Goal: Communication & Community: Answer question/provide support

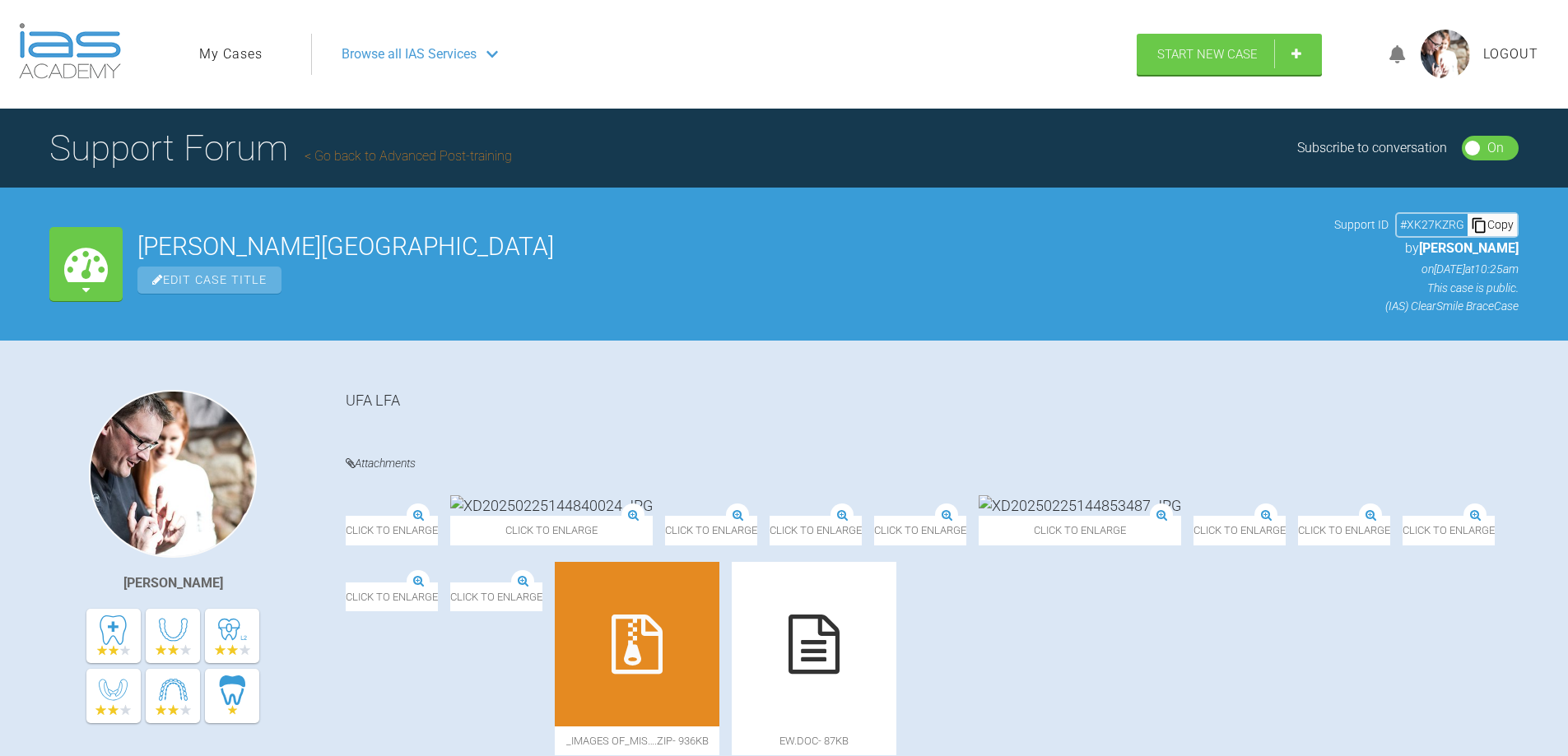
click at [237, 50] on link "My Cases" at bounding box center [231, 54] width 64 height 22
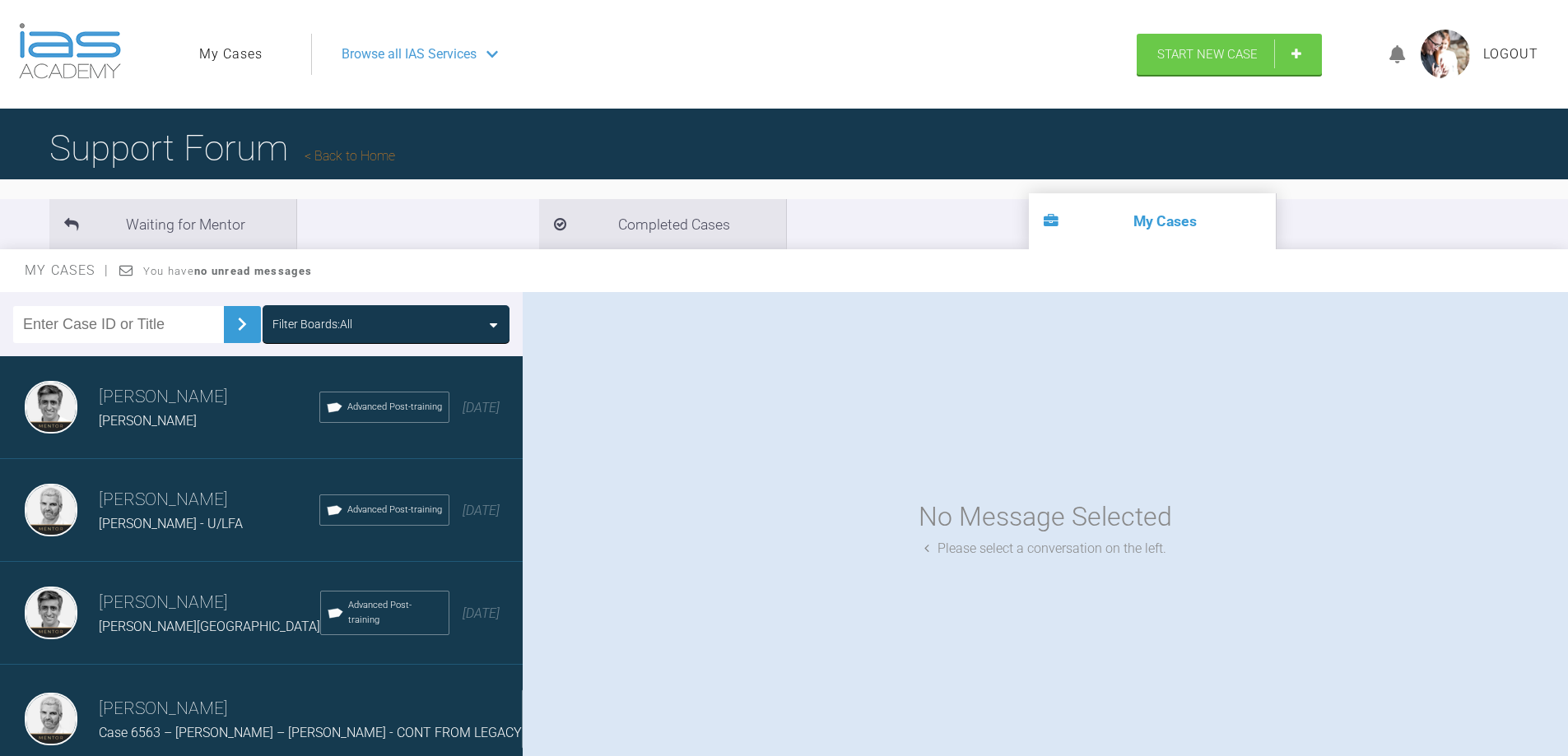
click at [152, 418] on span "[PERSON_NAME]" at bounding box center [147, 421] width 98 height 15
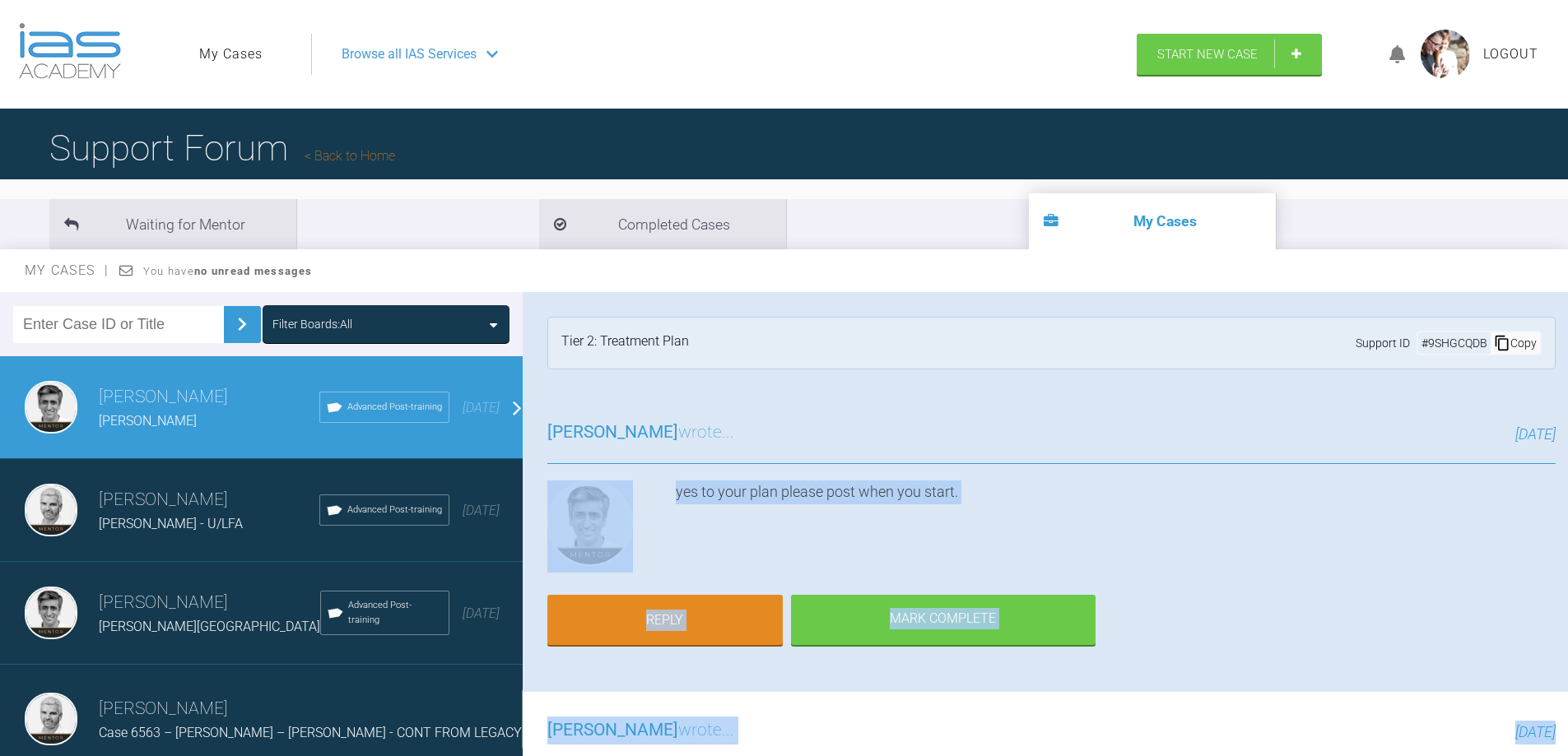
drag, startPoint x: 937, startPoint y: 657, endPoint x: 662, endPoint y: 515, distance: 309.5
copy div "yes to your plan please post when you start. Reply [PERSON_NAME] Complete [PERS…"
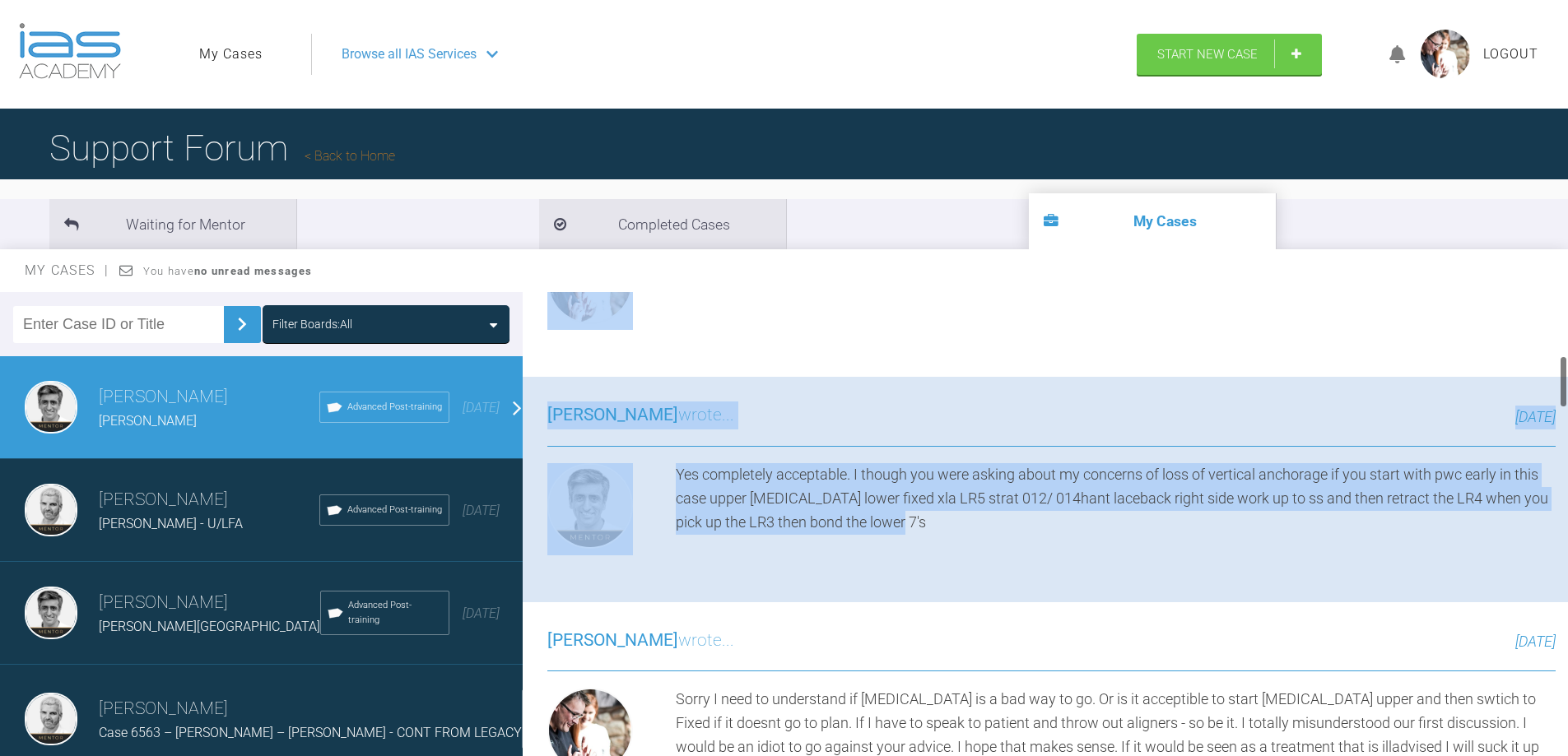
scroll to position [576, 0]
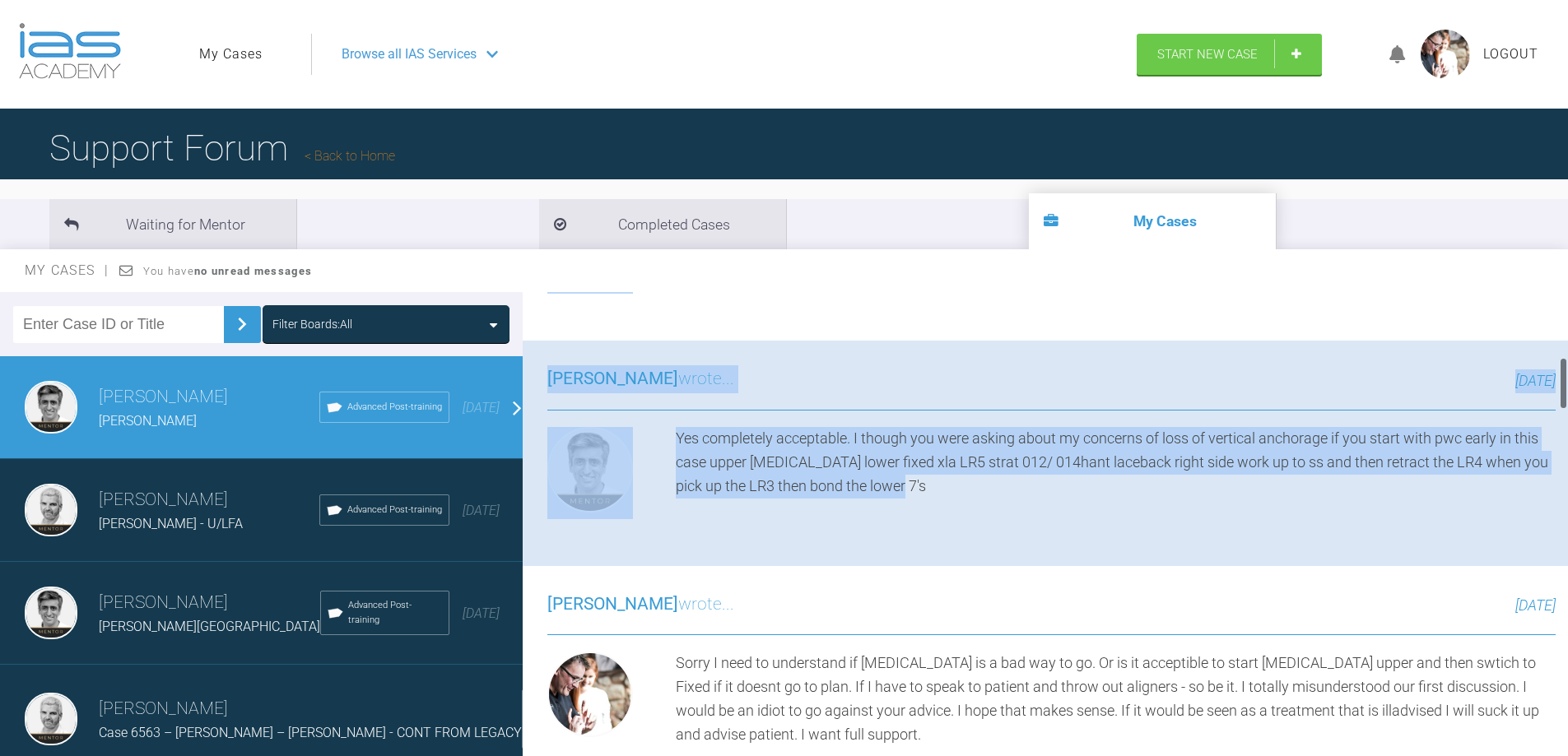
click at [762, 556] on div "[PERSON_NAME] wrote... [DATE] Yes completely acceptable. I though you were aski…" at bounding box center [1051, 452] width 1058 height 224
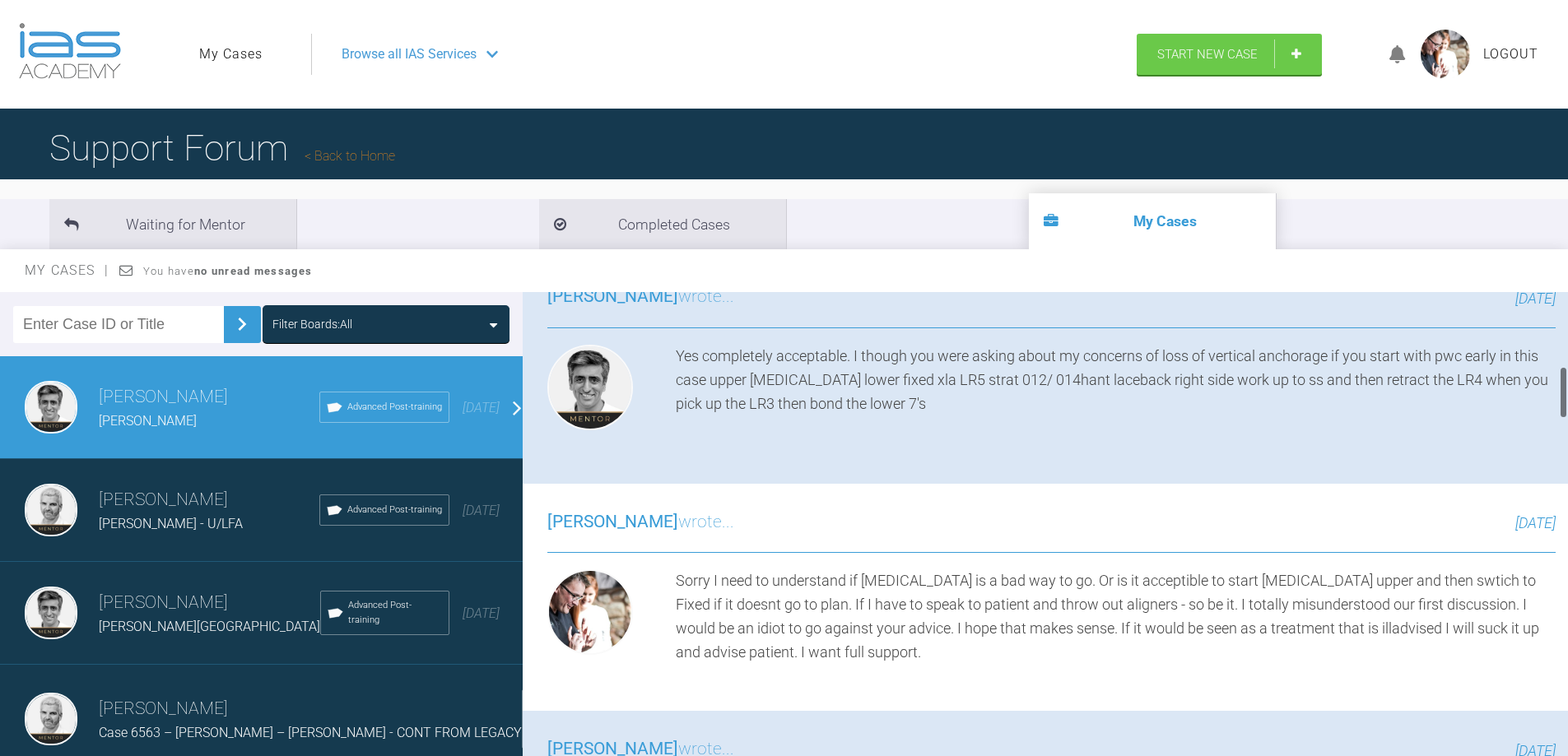
scroll to position [0, 0]
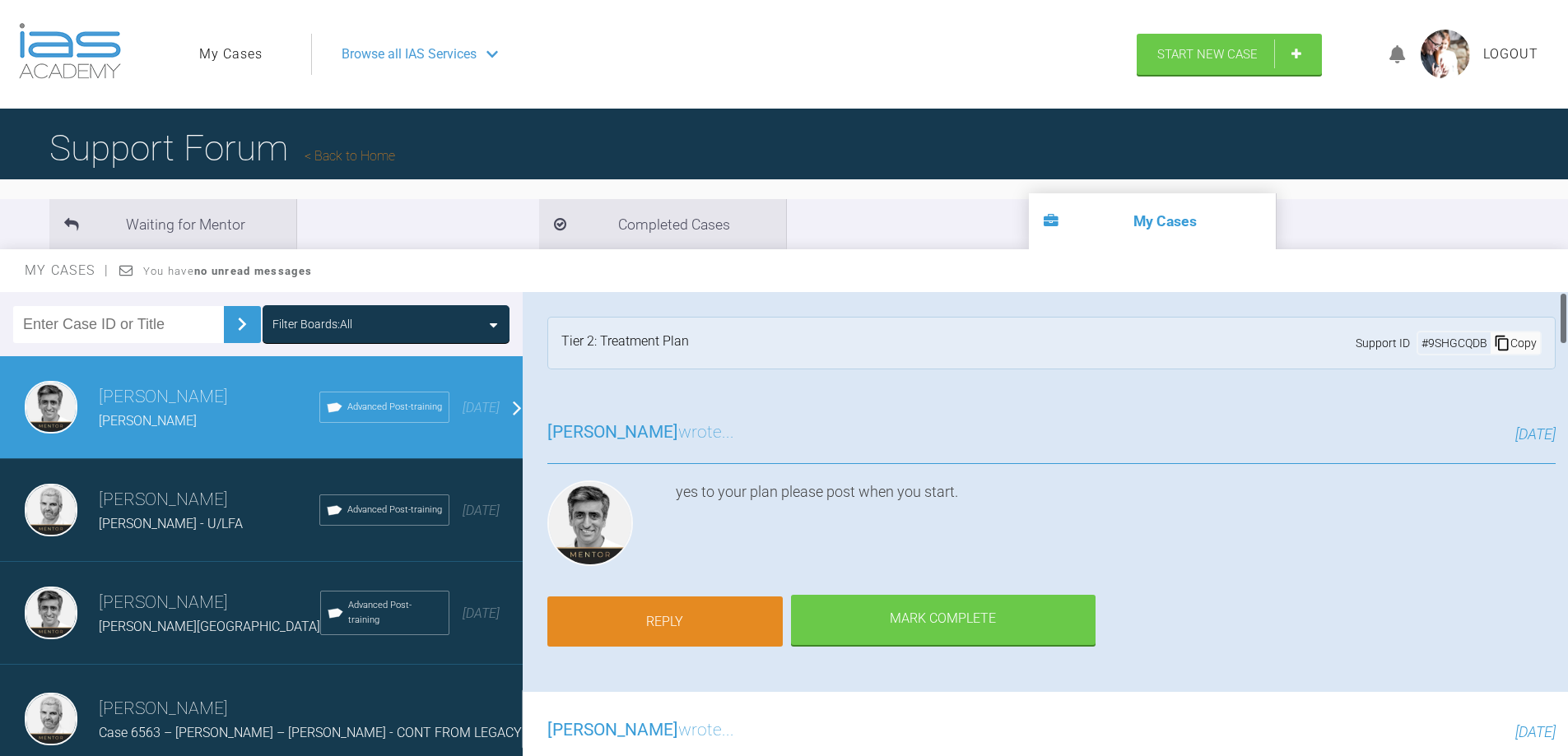
click at [672, 613] on link "Reply" at bounding box center [665, 622] width 236 height 51
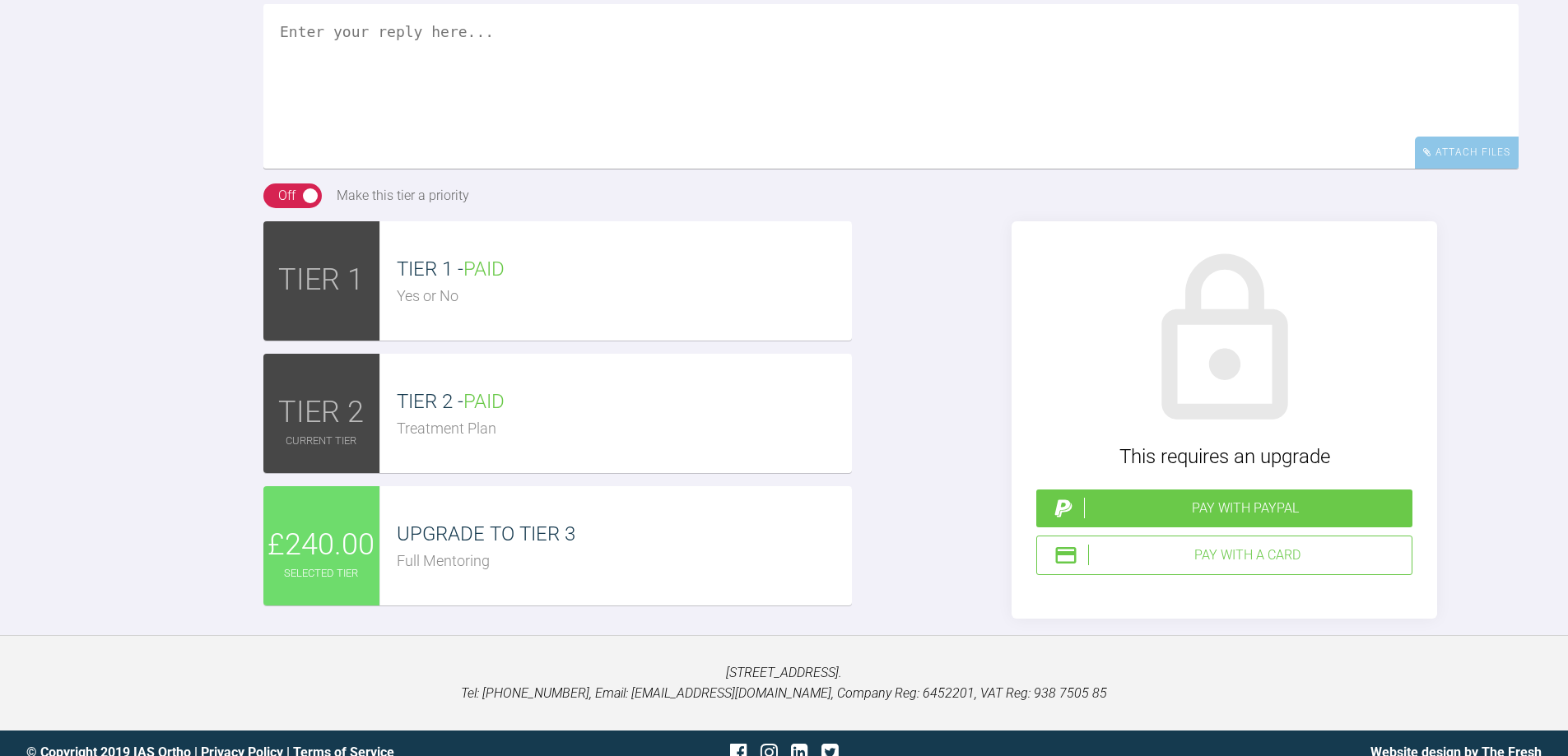
scroll to position [9421, 0]
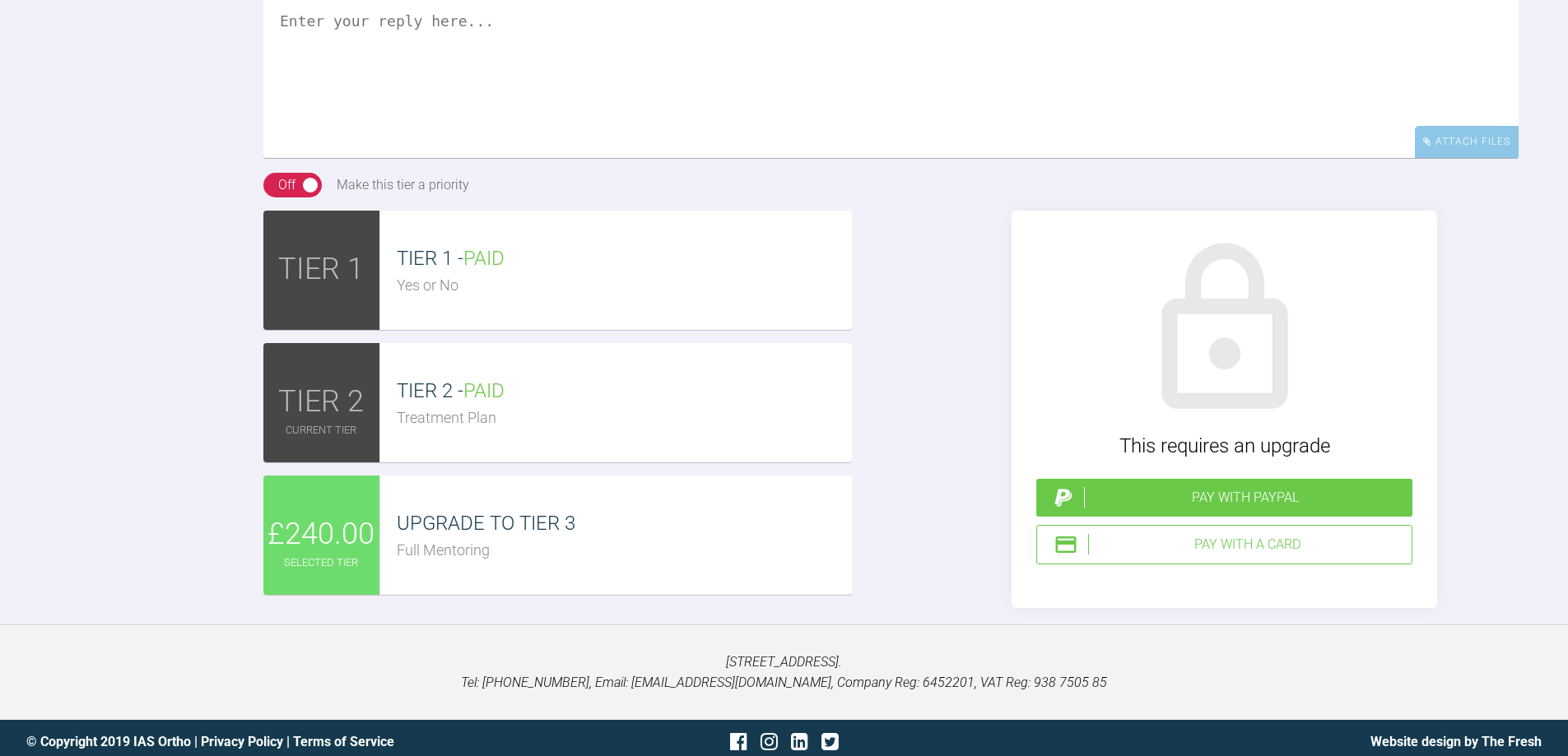
click at [449, 562] on div "Full Mentoring" at bounding box center [623, 550] width 455 height 24
click at [1236, 555] on div "Pay with a Card" at bounding box center [1246, 544] width 316 height 22
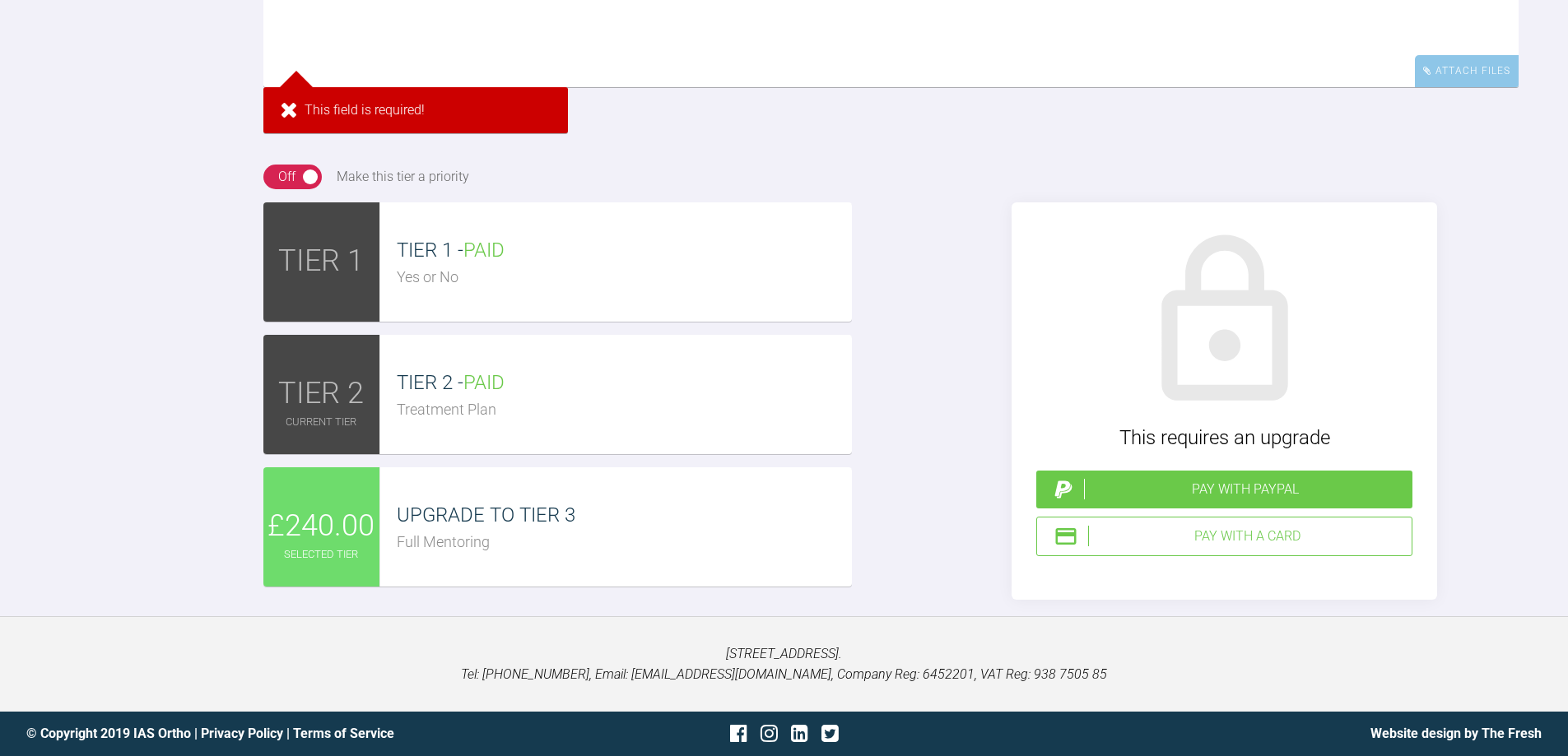
scroll to position [9497, 0]
click at [1214, 547] on div "Pay with a Card" at bounding box center [1246, 536] width 316 height 22
click at [363, 32] on textarea at bounding box center [890, 5] width 1255 height 164
click at [1469, 87] on div "Attach Files" at bounding box center [1465, 71] width 104 height 32
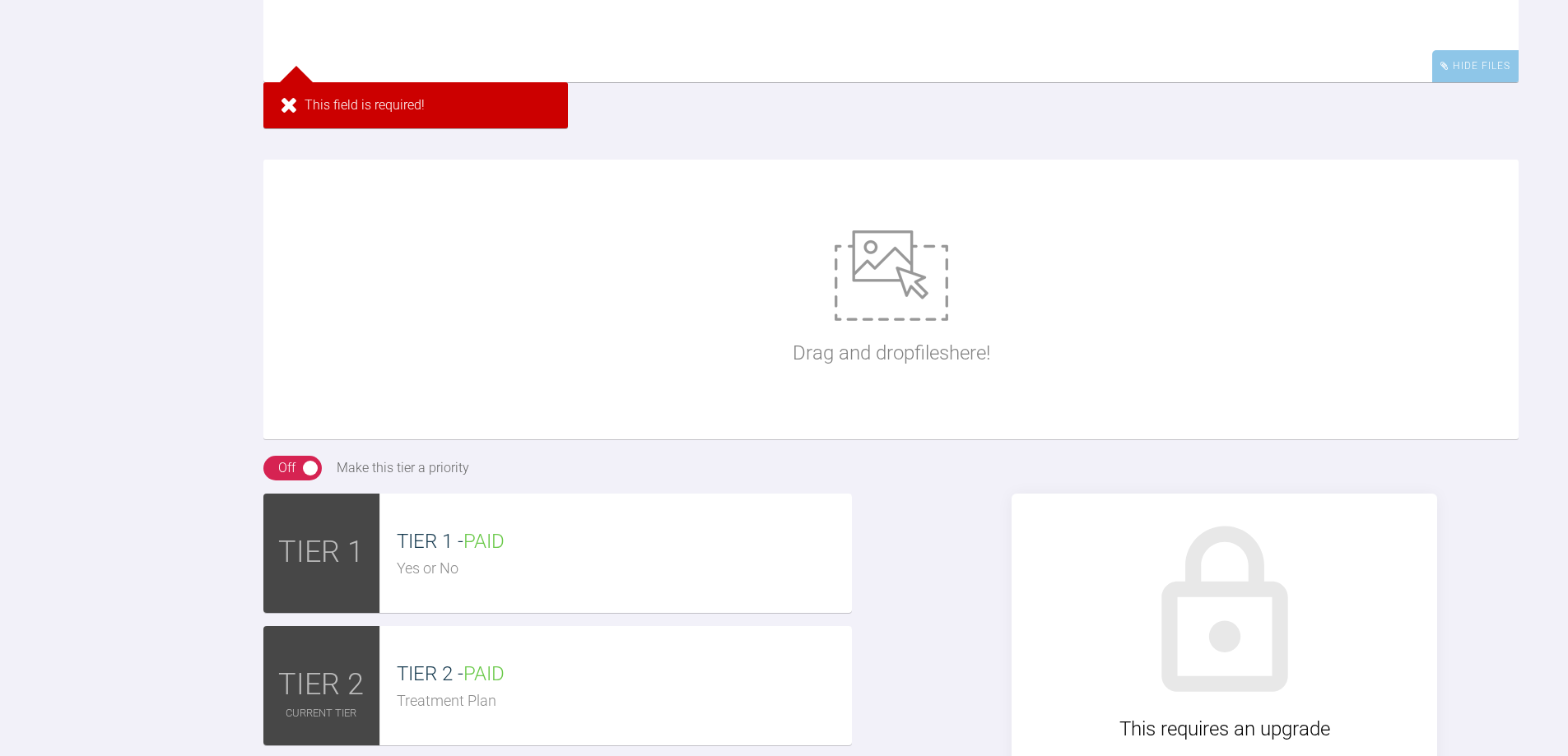
click at [905, 321] on img at bounding box center [890, 274] width 113 height 90
click at [384, 48] on textarea at bounding box center [890, -1] width 1255 height 164
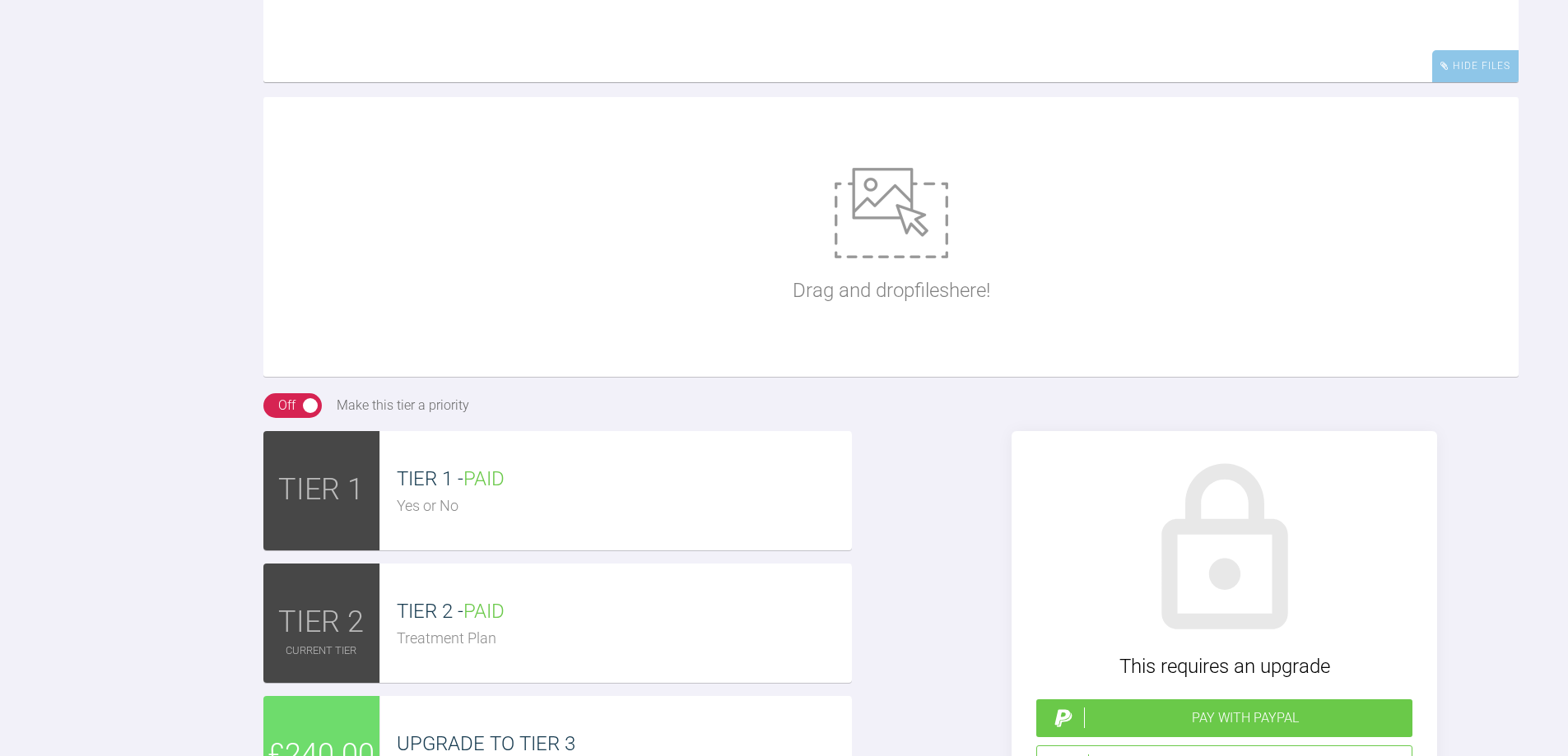
type textarea "First photos"
click at [936, 258] on img at bounding box center [890, 213] width 113 height 90
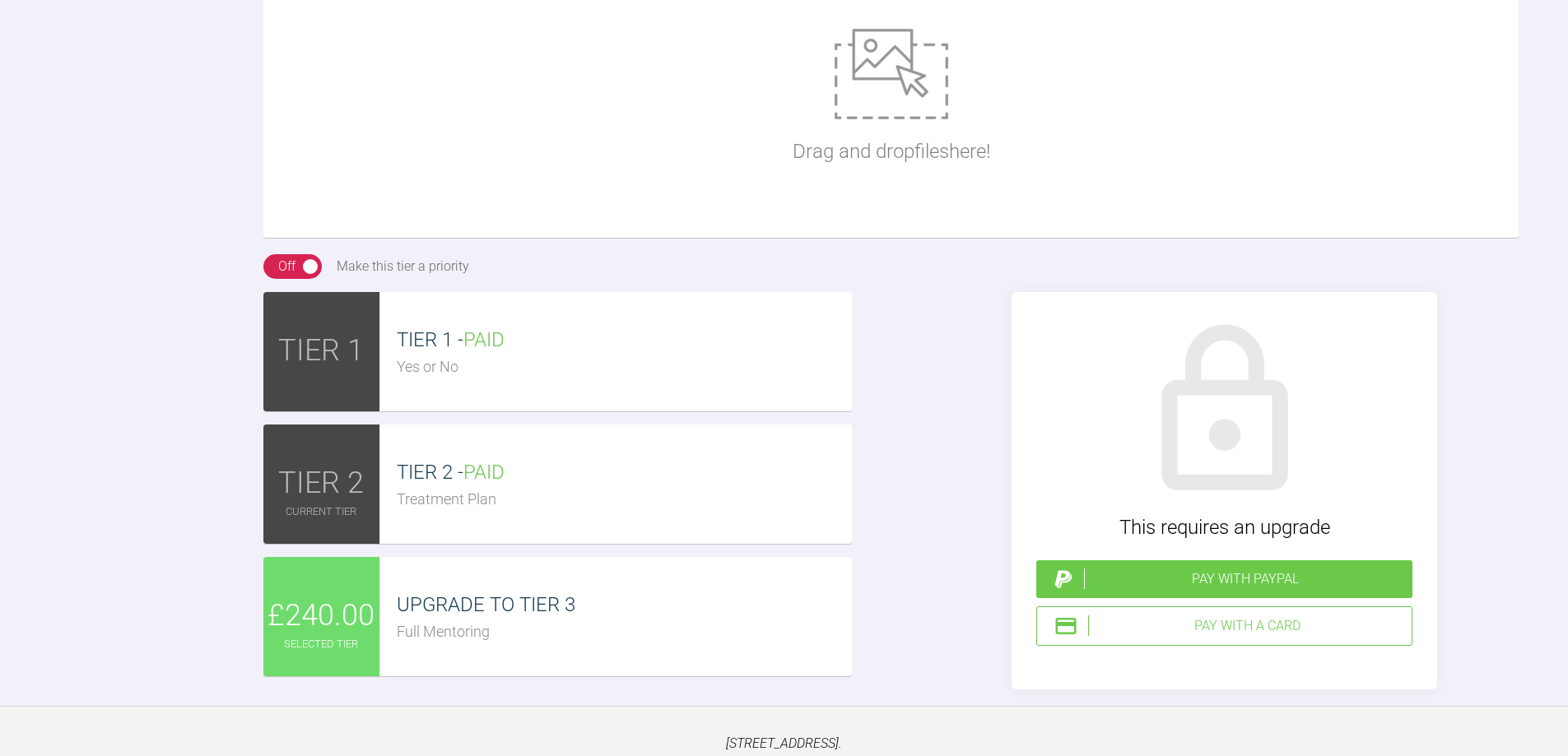
scroll to position [9661, 0]
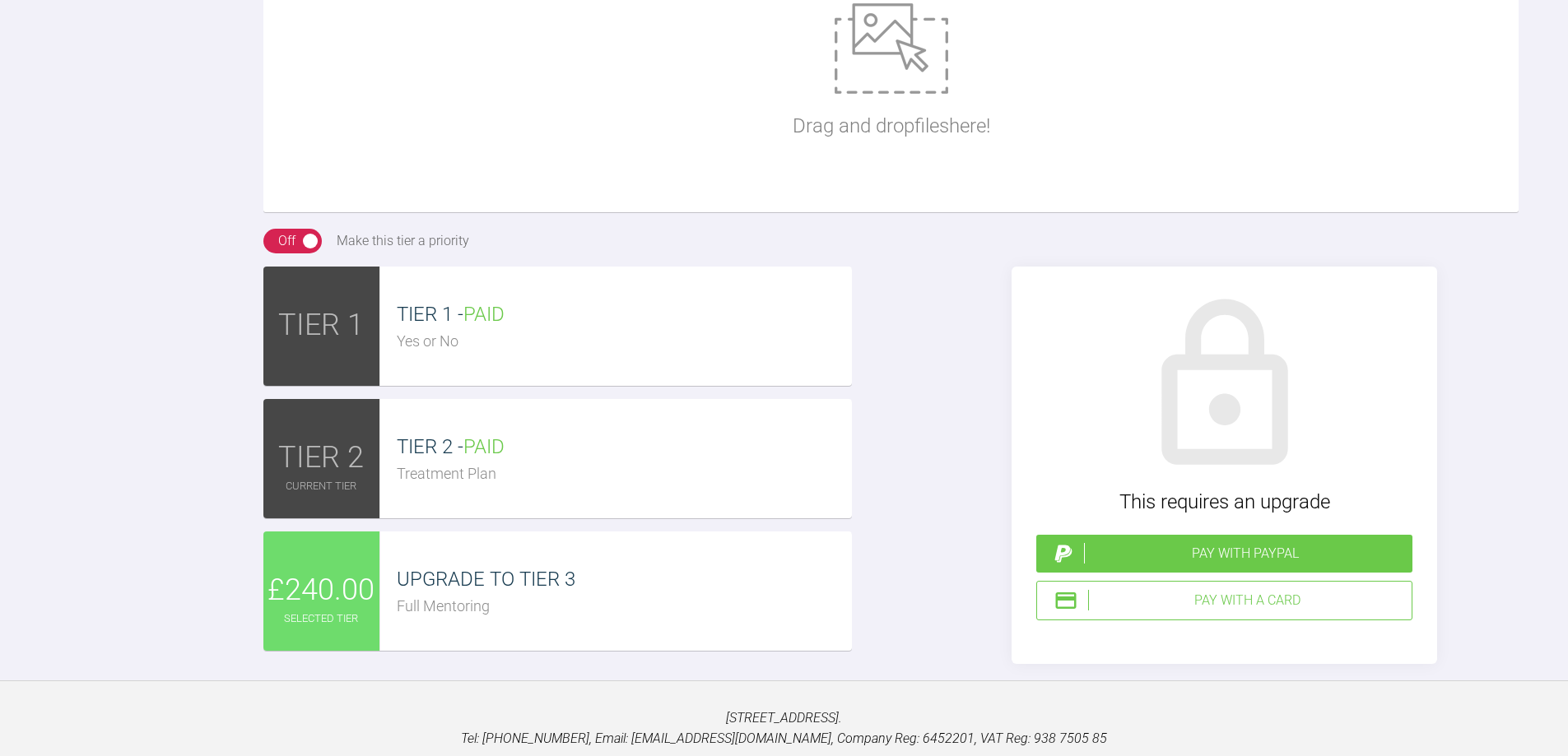
click at [1245, 611] on div "Pay with a Card" at bounding box center [1246, 600] width 316 height 22
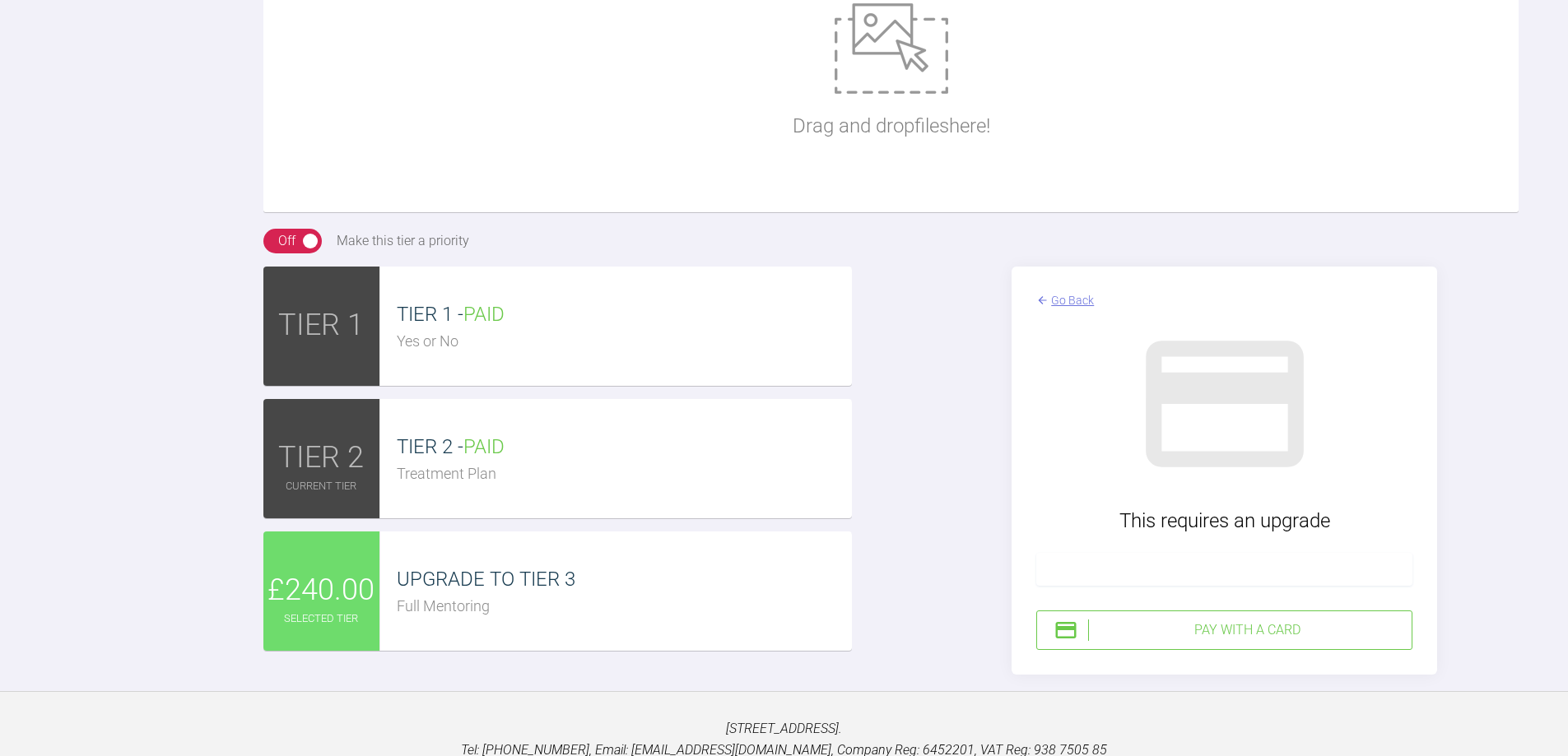
click at [1411, 559] on div "Go Back This requires an upgrade Pay with a Card" at bounding box center [1224, 470] width 426 height 407
click at [1144, 650] on div "Pay with a Card" at bounding box center [1224, 631] width 376 height 40
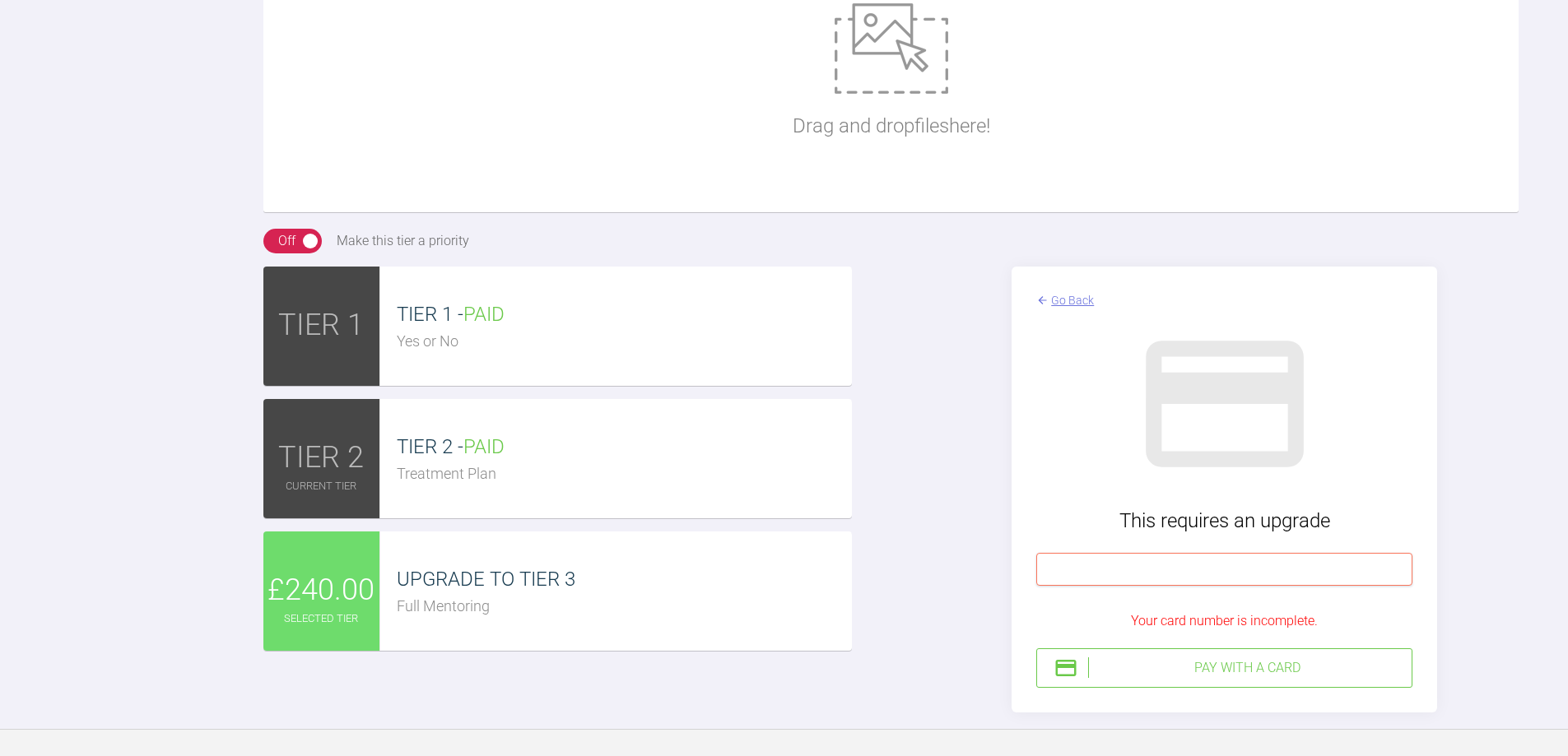
click at [1126, 586] on div at bounding box center [1224, 569] width 376 height 33
click at [1069, 586] on div at bounding box center [1224, 569] width 376 height 33
click at [1449, 469] on div "Go Back This requires an upgrade Your card number is incomplete. Pay with a Card" at bounding box center [1224, 489] width 588 height 445
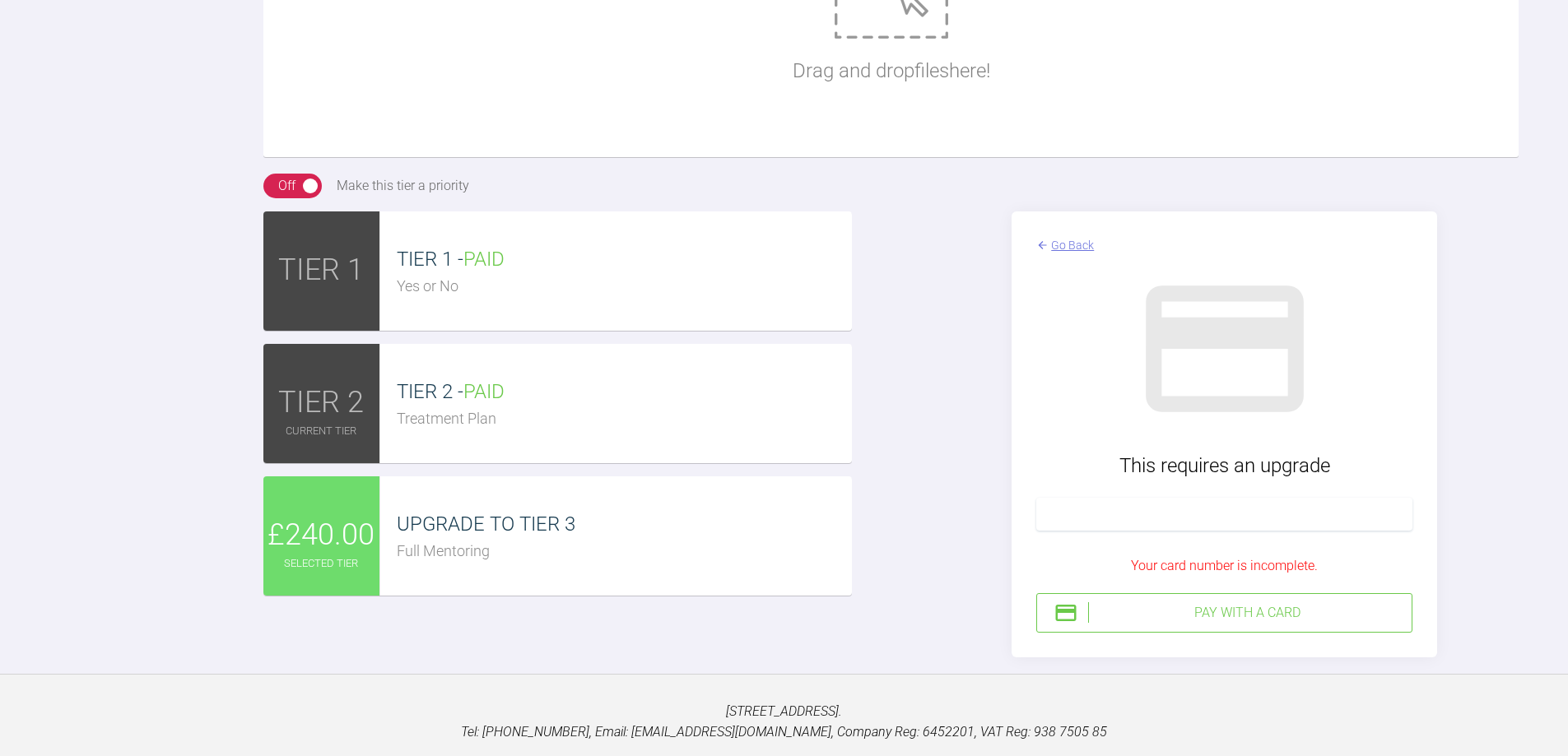
scroll to position [9825, 0]
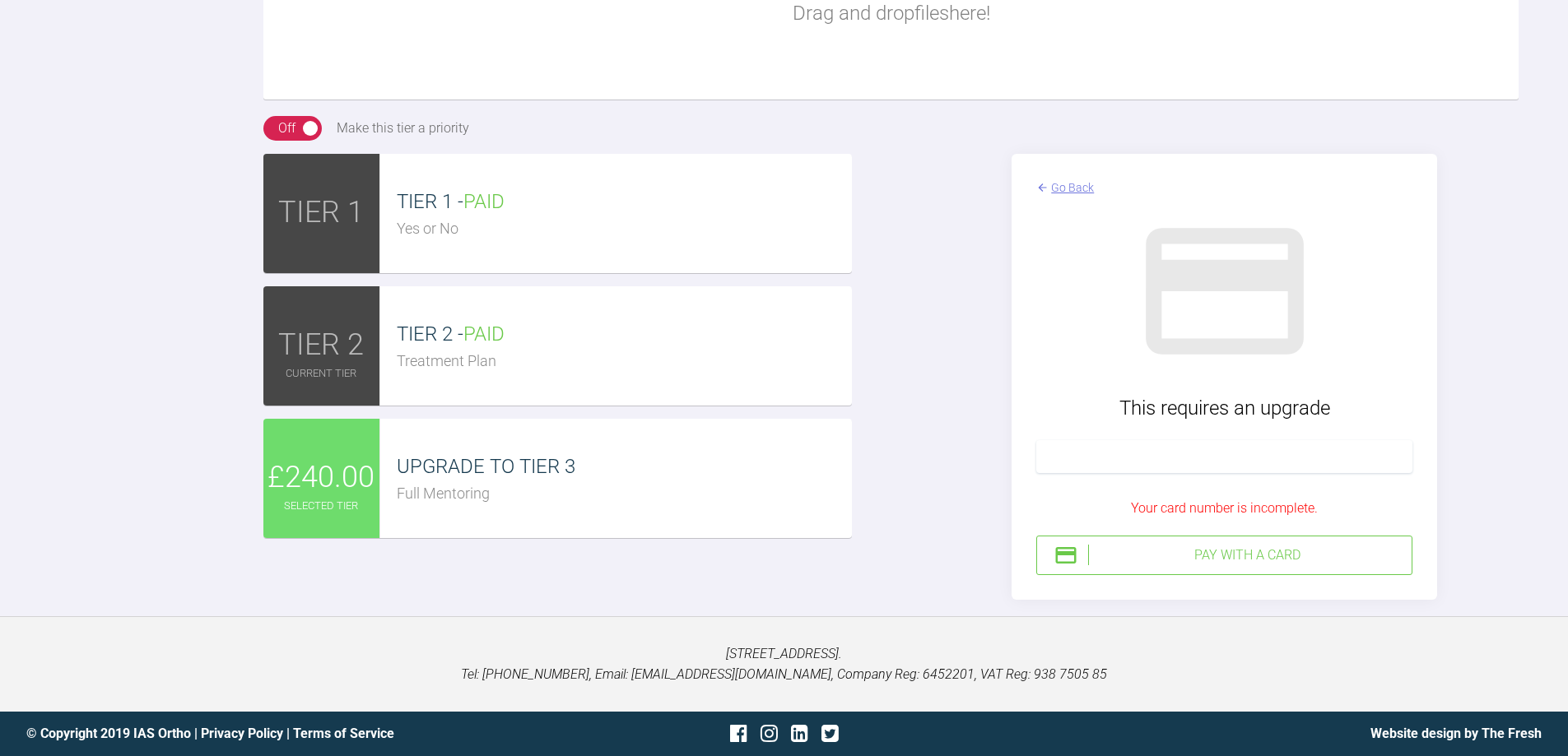
click at [1107, 566] on div "Pay with a Card" at bounding box center [1246, 555] width 316 height 22
click at [1509, 375] on div "Go Back This requires an upgrade Your card’s expiry date is incomplete. Pay wit…" at bounding box center [1224, 376] width 588 height 445
click at [1253, 561] on div "Pay with a Card" at bounding box center [1246, 555] width 316 height 22
click at [1189, 551] on div "Pay with a Card" at bounding box center [1246, 555] width 316 height 22
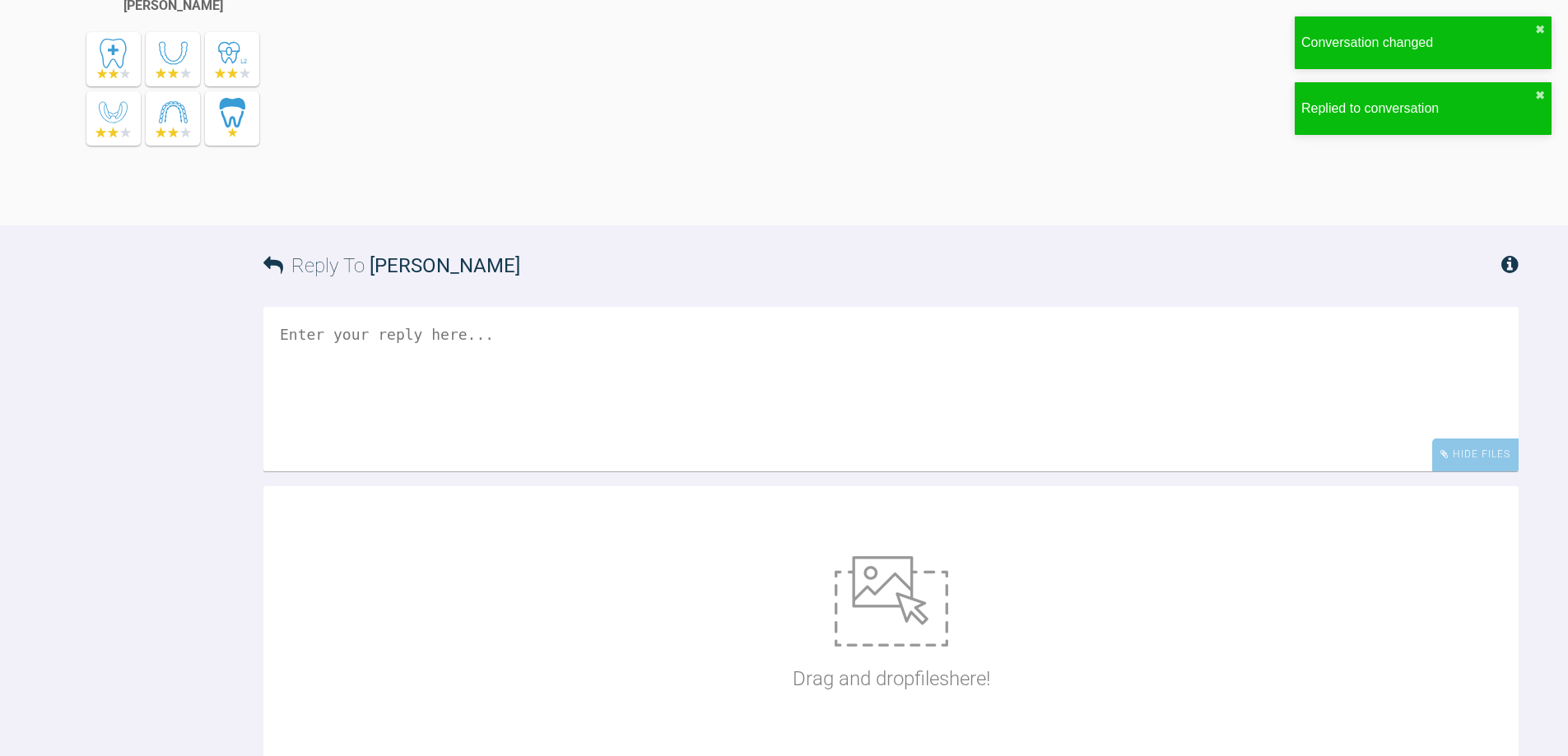
scroll to position [9986, 0]
